Goal: Check status: Check status

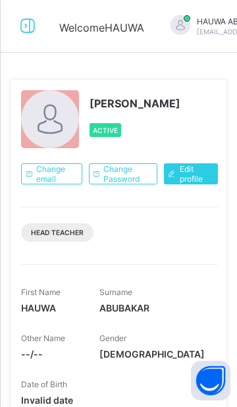
click at [31, 26] on icon at bounding box center [27, 25] width 22 height 19
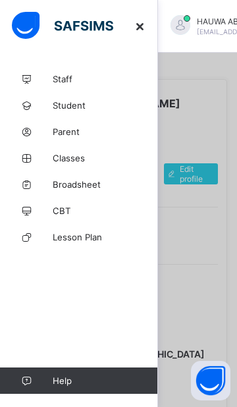
click at [98, 188] on span "Broadsheet" at bounding box center [105, 184] width 105 height 11
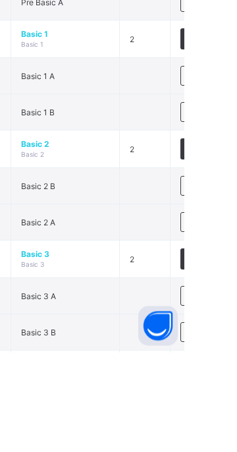
scroll to position [379, 0]
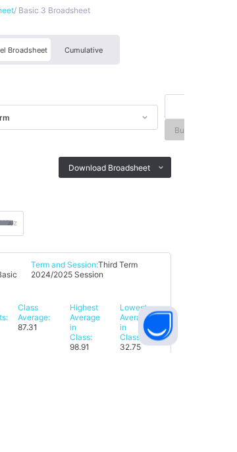
scroll to position [149, 0]
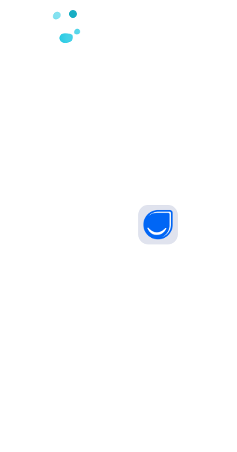
click at [147, 146] on div at bounding box center [118, 226] width 237 height 452
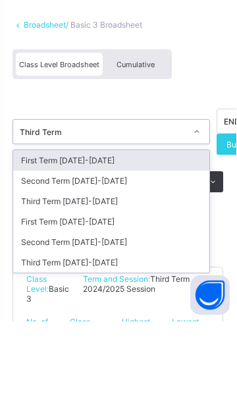
click at [108, 349] on div "Third Term [DATE]-[DATE]" at bounding box center [112, 348] width 196 height 20
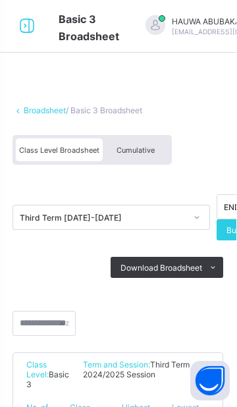
click at [139, 152] on span "Cumulative" at bounding box center [136, 150] width 38 height 9
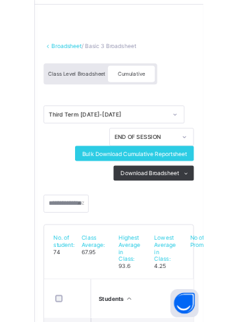
scroll to position [40, 0]
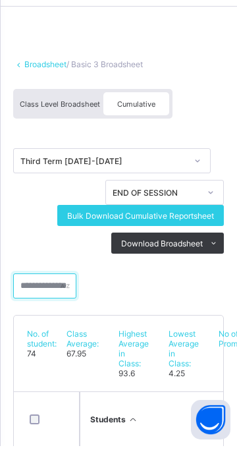
click at [58, 289] on input "text" at bounding box center [44, 291] width 63 height 25
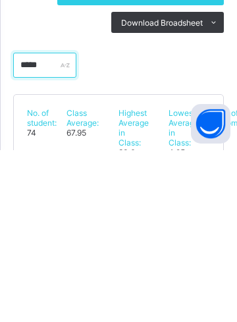
scroll to position [102, 0]
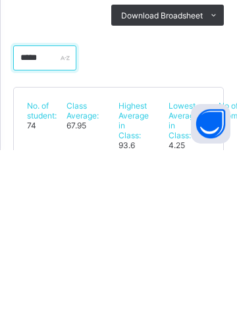
type input "*****"
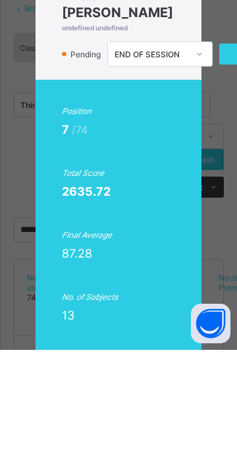
scroll to position [0, 1]
